Goal: Task Accomplishment & Management: Use online tool/utility

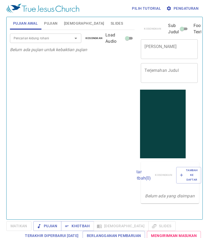
drag, startPoint x: 54, startPoint y: 22, endPoint x: 55, endPoint y: 25, distance: 3.6
click at [54, 22] on span "Pujian" at bounding box center [50, 23] width 13 height 7
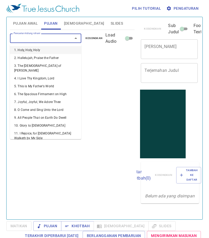
click at [53, 37] on input "Pencarian kidung rohani" at bounding box center [38, 38] width 53 height 6
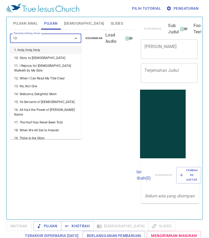
type input "131"
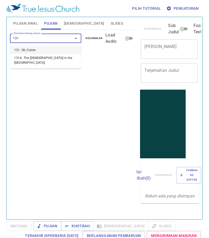
click at [46, 51] on li "131. Oh, Come" at bounding box center [45, 50] width 71 height 8
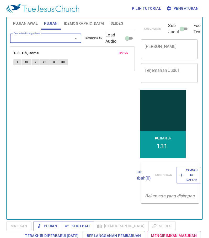
click at [51, 38] on input "Pencarian kidung rohani" at bounding box center [38, 38] width 53 height 6
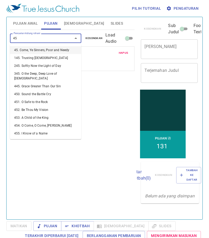
type input "456"
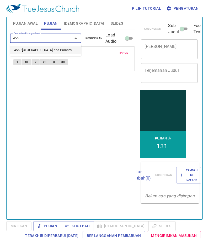
click at [48, 50] on li "456. 'Mid Pleasures and Palaces" at bounding box center [45, 50] width 71 height 8
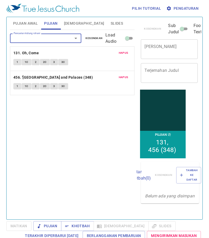
click at [110, 21] on span "Slides" at bounding box center [116, 23] width 12 height 7
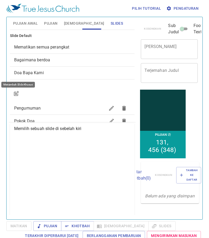
click at [20, 92] on button "button" at bounding box center [16, 93] width 13 height 13
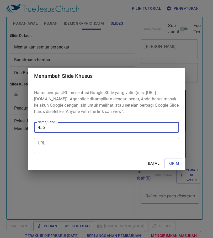
type input "456"
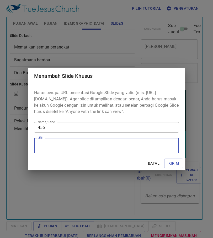
click at [48, 146] on textarea "URL" at bounding box center [106, 146] width 137 height 10
paste textarea "https://docs.google.com/presentation/d/1C2-LVMHnwtDxRORBjROYcflo8PX2TazM/edit?u…"
type textarea "https://docs.google.com/presentation/d/1C2-LVMHnwtDxRORBjROYcflo8PX2TazM/edit?u…"
click at [170, 166] on span "Kirim" at bounding box center [173, 163] width 10 height 7
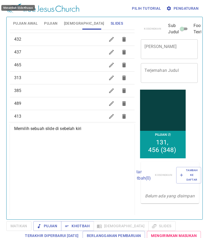
scroll to position [267, 0]
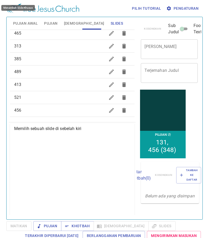
click at [72, 108] on span "456" at bounding box center [59, 110] width 91 height 6
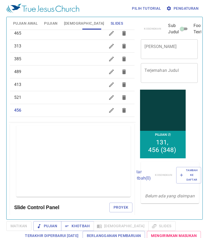
click at [29, 21] on span "Pujian Awal" at bounding box center [25, 23] width 25 height 7
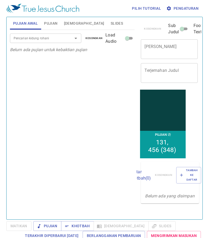
click at [42, 41] on div "Pencarian kidung rohani" at bounding box center [45, 38] width 71 height 9
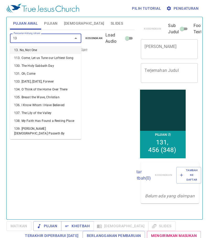
type input "133"
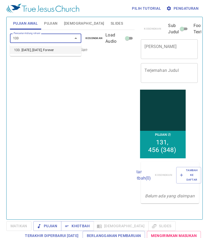
click at [52, 51] on li "133. [DATE], [DATE], Forever" at bounding box center [45, 50] width 71 height 8
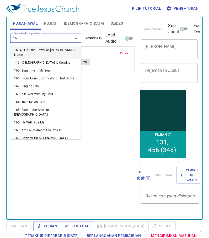
type input "163"
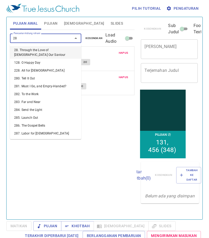
type input "282"
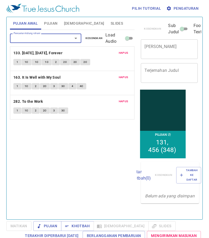
click at [47, 23] on span "Pujian" at bounding box center [50, 23] width 13 height 7
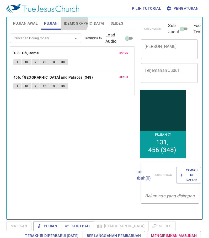
click at [73, 22] on span "[DEMOGRAPHIC_DATA]" at bounding box center [84, 23] width 40 height 7
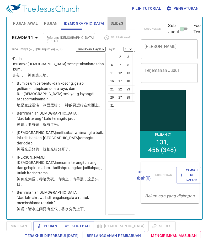
click at [110, 23] on span "Slides" at bounding box center [116, 23] width 12 height 7
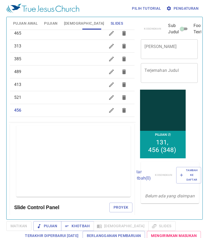
click at [21, 23] on span "Pujian Awal" at bounding box center [25, 23] width 25 height 7
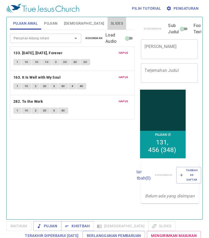
click at [110, 23] on span "Slides" at bounding box center [116, 23] width 12 height 7
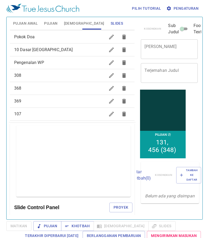
scroll to position [5, 0]
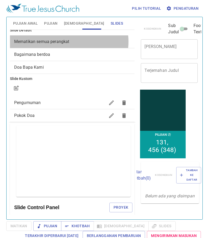
click at [69, 42] on span "Mematikan semua perangkat" at bounding box center [41, 41] width 55 height 5
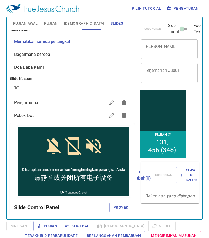
scroll to position [0, 0]
click at [116, 205] on span "Proyek" at bounding box center [120, 207] width 15 height 7
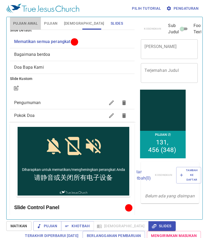
click at [29, 23] on span "Pujian Awal" at bounding box center [25, 23] width 25 height 7
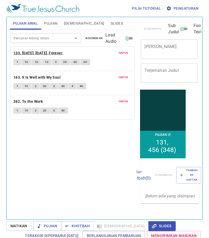
click at [30, 50] on b "133. [DATE], [DATE], Forever" at bounding box center [37, 53] width 49 height 7
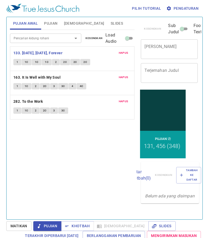
click at [18, 60] on span "1" at bounding box center [17, 62] width 2 height 5
click at [15, 63] on button "1" at bounding box center [17, 62] width 8 height 6
click at [54, 23] on span "Pujian" at bounding box center [50, 23] width 13 height 7
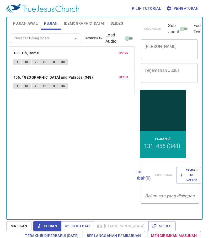
click at [30, 20] on span "Pujian Awal" at bounding box center [25, 23] width 25 height 7
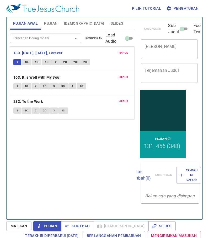
click at [38, 49] on div "Hapus 133. Yesterday, Today, Forever 1 1C 1C 1C 2 2C 2C 2C" at bounding box center [72, 59] width 124 height 24
click at [37, 51] on b "133. [DATE], [DATE], Forever" at bounding box center [37, 53] width 49 height 7
click at [56, 23] on span "Pujian" at bounding box center [50, 23] width 13 height 7
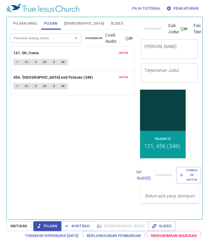
click at [73, 24] on span "[DEMOGRAPHIC_DATA]" at bounding box center [84, 23] width 40 height 7
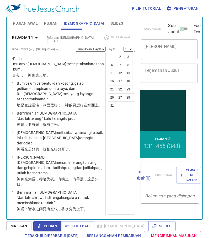
click at [50, 24] on span "Pujian" at bounding box center [50, 23] width 13 height 7
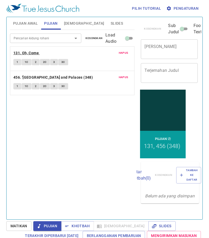
click at [36, 51] on b "131. Oh, Come" at bounding box center [25, 53] width 25 height 7
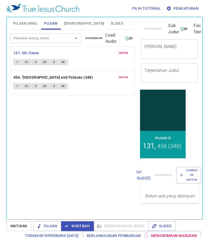
click at [154, 48] on textarea "[PERSON_NAME]" at bounding box center [168, 49] width 49 height 10
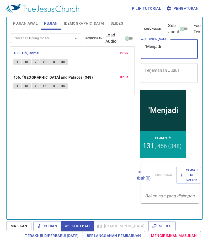
click at [107, 19] on button "Slides" at bounding box center [116, 23] width 19 height 13
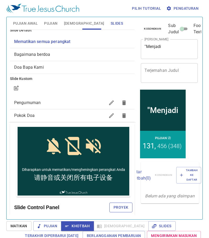
click at [119, 206] on span "Proyek" at bounding box center [120, 207] width 15 height 7
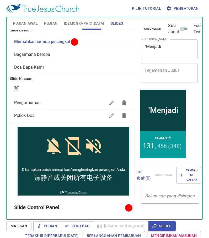
click at [55, 22] on span "Pujian" at bounding box center [50, 23] width 13 height 7
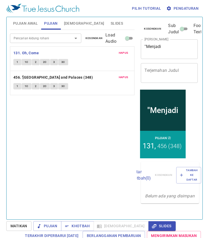
click at [32, 22] on span "Pujian Awal" at bounding box center [25, 23] width 25 height 7
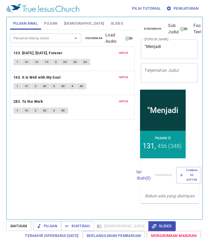
click at [51, 21] on span "Pujian" at bounding box center [50, 23] width 13 height 7
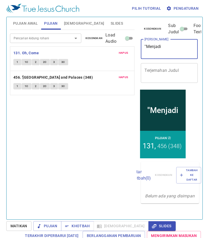
click at [161, 48] on textarea ""Menjadi" at bounding box center [168, 49] width 49 height 10
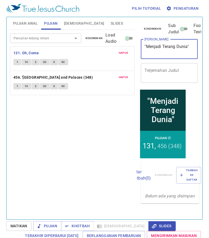
type textarea ""Menjadi Terang Dunia""
click at [110, 24] on span "Slides" at bounding box center [116, 23] width 12 height 7
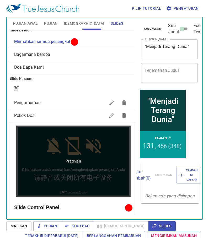
scroll to position [79, 0]
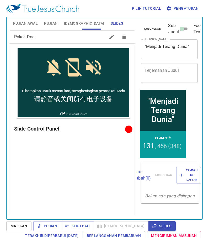
click at [152, 226] on span "Slides" at bounding box center [161, 225] width 19 height 7
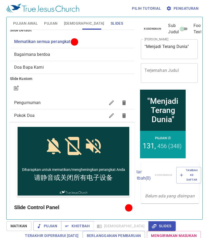
click at [76, 24] on span "[DEMOGRAPHIC_DATA]" at bounding box center [84, 23] width 40 height 7
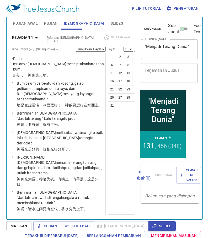
click at [107, 23] on button "Slides" at bounding box center [116, 23] width 19 height 13
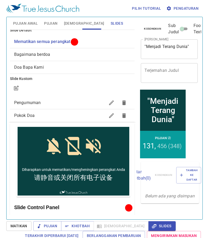
click at [110, 23] on span "Slides" at bounding box center [116, 23] width 12 height 7
click at [23, 226] on span "Matikan" at bounding box center [18, 225] width 17 height 7
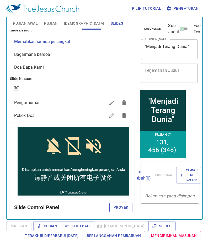
click at [115, 206] on span "Proyek" at bounding box center [120, 207] width 15 height 7
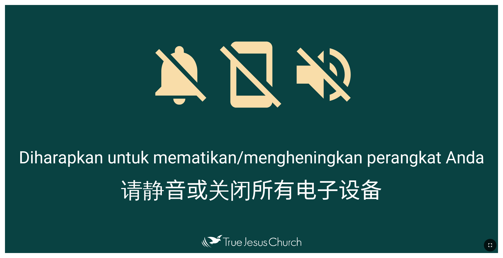
click at [490, 242] on icon "button" at bounding box center [490, 245] width 6 height 6
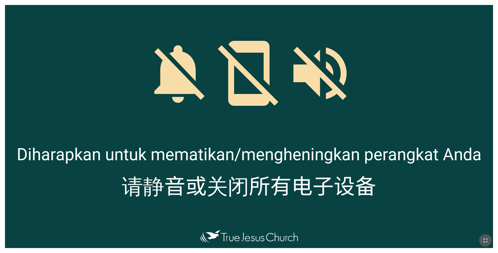
click at [485, 238] on icon "button" at bounding box center [486, 241] width 6 height 6
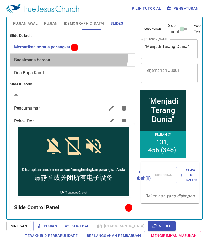
click at [65, 56] on div "Bagaimana berdoa" at bounding box center [72, 60] width 125 height 13
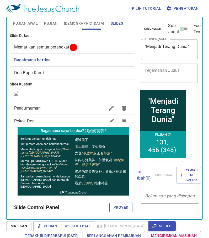
click at [119, 204] on span "Proyek" at bounding box center [120, 207] width 15 height 7
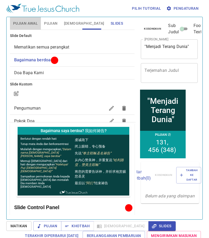
click at [29, 23] on span "Pujian Awal" at bounding box center [25, 23] width 25 height 7
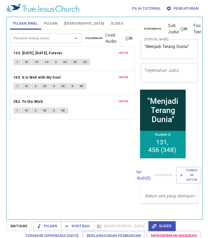
click at [54, 23] on span "Pujian" at bounding box center [50, 23] width 13 height 7
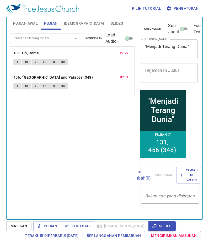
click at [53, 21] on span "Pujian" at bounding box center [50, 23] width 13 height 7
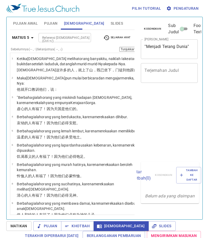
scroll to position [2, 0]
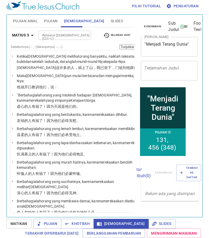
drag, startPoint x: 48, startPoint y: 114, endPoint x: 53, endPoint y: 117, distance: 5.7
select select "16"
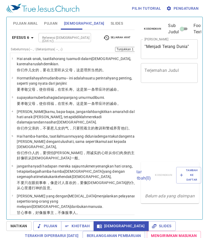
select select "12"
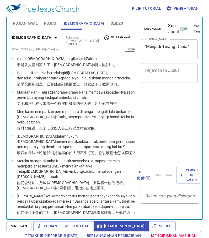
select select "12"
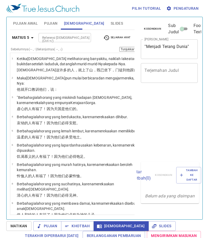
select select "15"
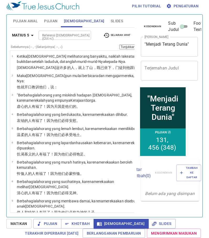
scroll to position [328, 0]
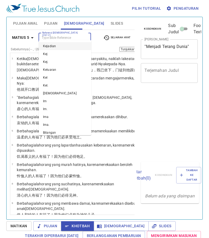
select select "15"
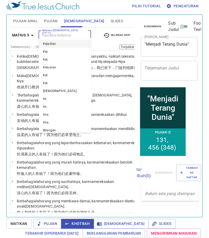
scroll to position [328, 0]
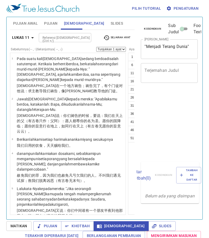
select select "35"
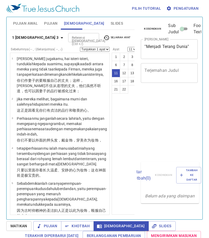
select select "11"
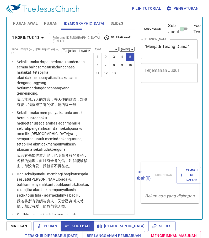
select select "5"
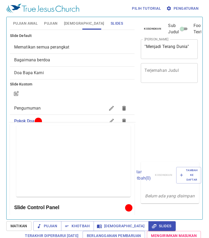
scroll to position [2, 0]
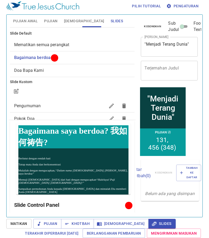
scroll to position [2, 0]
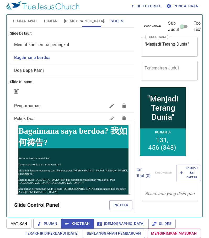
scroll to position [2, 0]
